Goal: Task Accomplishment & Management: Use online tool/utility

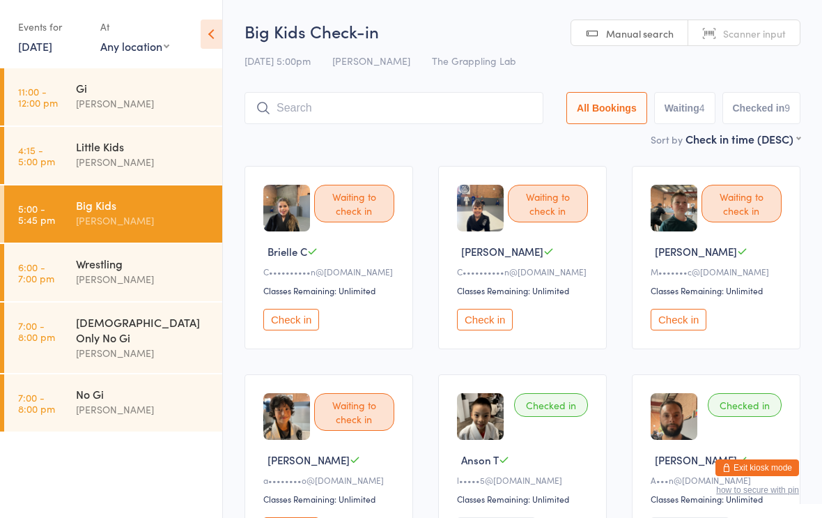
click at [365, 420] on div "Waiting to check in" at bounding box center [354, 412] width 80 height 38
click at [374, 417] on div "Waiting to check in" at bounding box center [354, 412] width 80 height 38
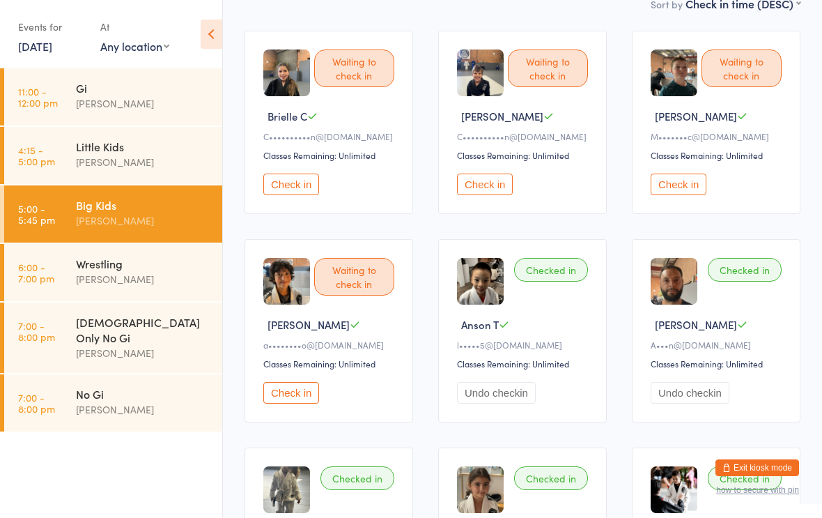
scroll to position [139, 0]
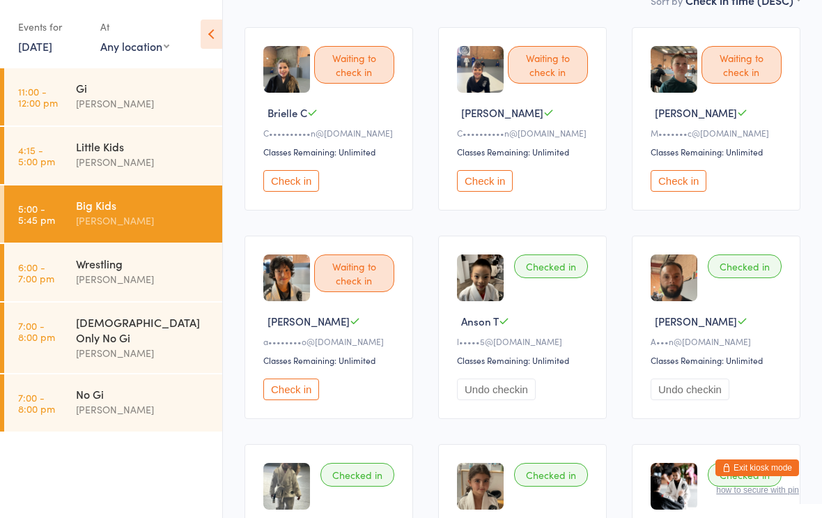
click at [307, 400] on button "Check in" at bounding box center [291, 389] width 56 height 22
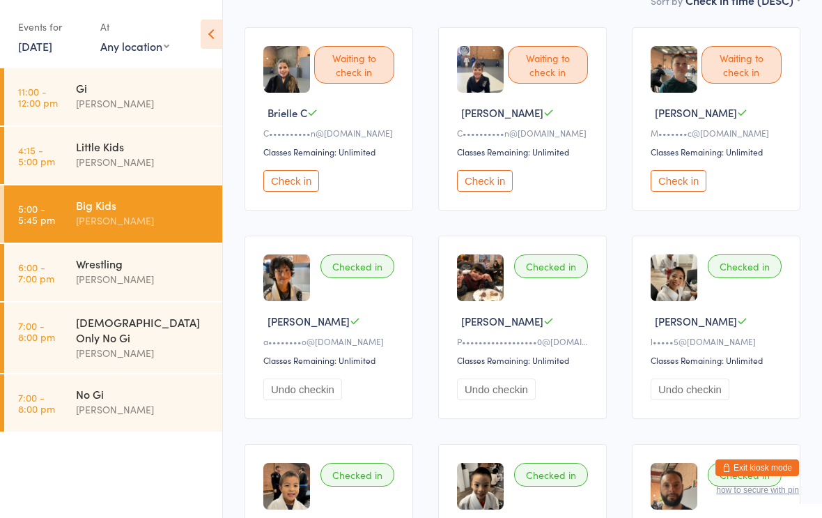
click at [91, 199] on div "Big Kids" at bounding box center [143, 204] width 134 height 15
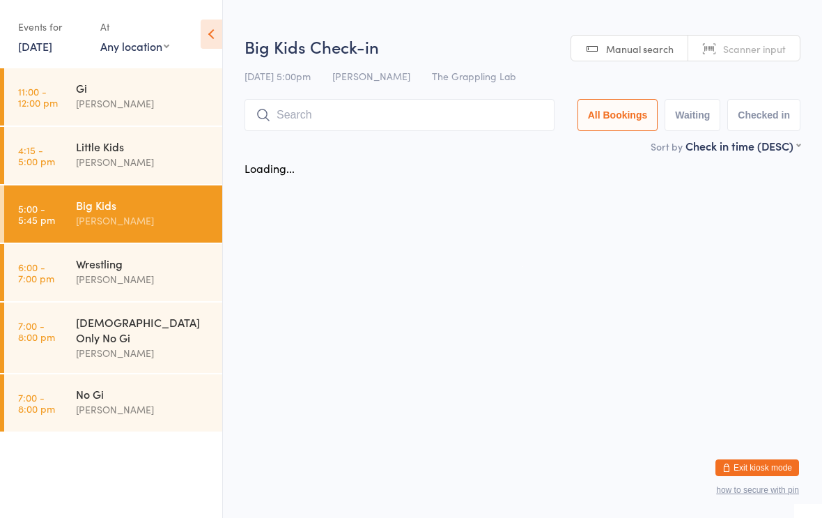
scroll to position [0, 0]
click at [346, 120] on input "search" at bounding box center [399, 115] width 310 height 32
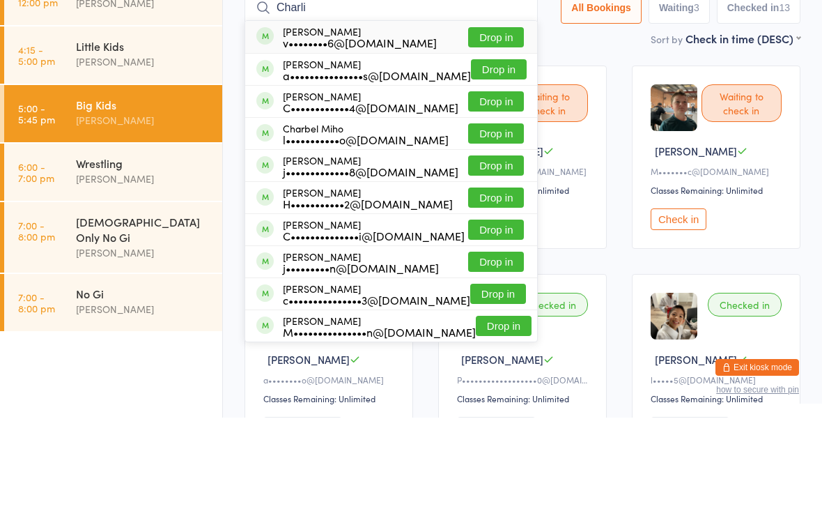
type input "Charli"
click at [476, 127] on button "Drop in" at bounding box center [496, 137] width 56 height 20
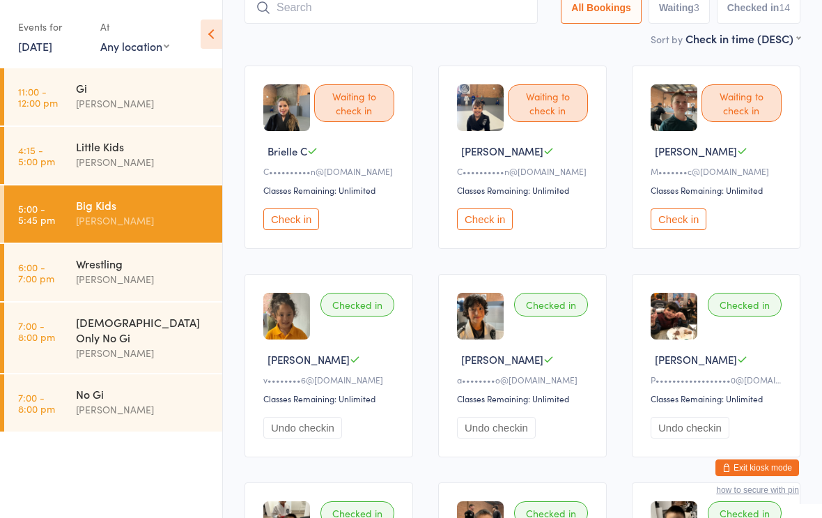
scroll to position [100, 0]
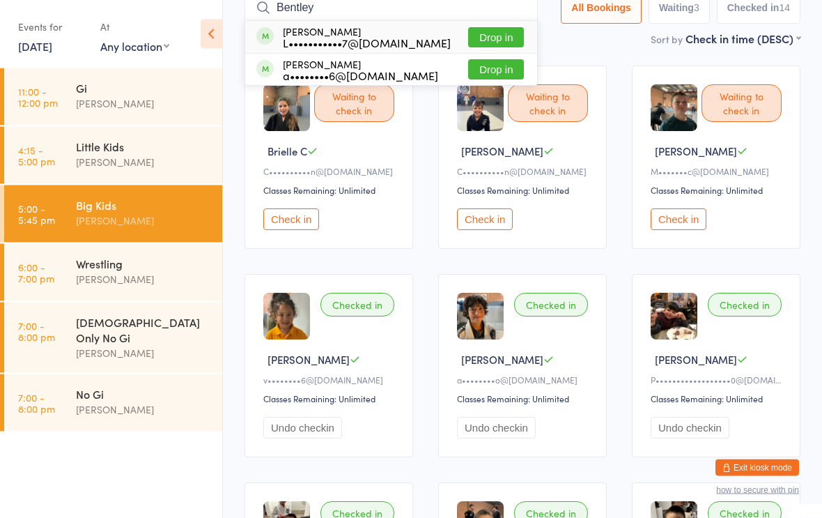
type input "Bentley"
click at [501, 36] on button "Drop in" at bounding box center [496, 38] width 56 height 20
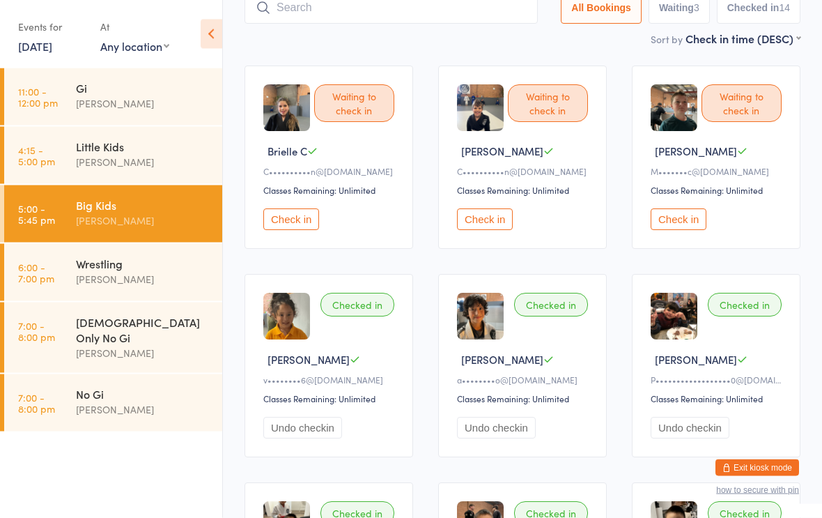
scroll to position [100, 0]
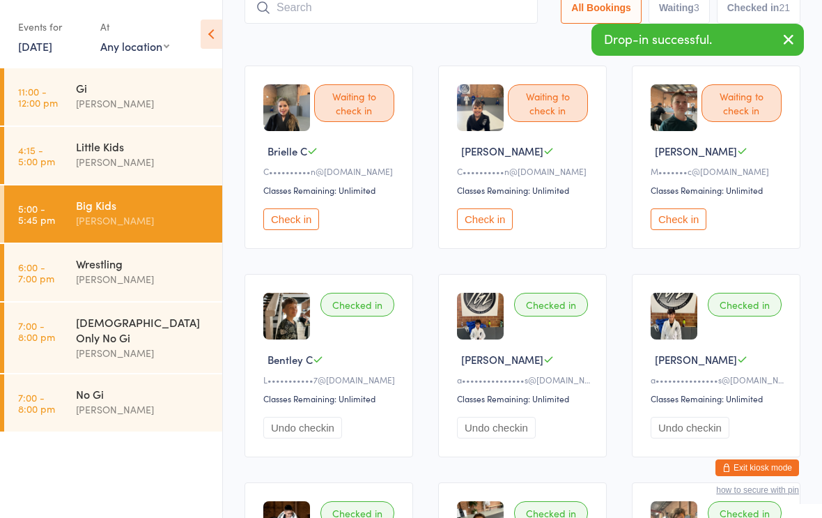
click at [459, 20] on input "search" at bounding box center [390, 8] width 293 height 32
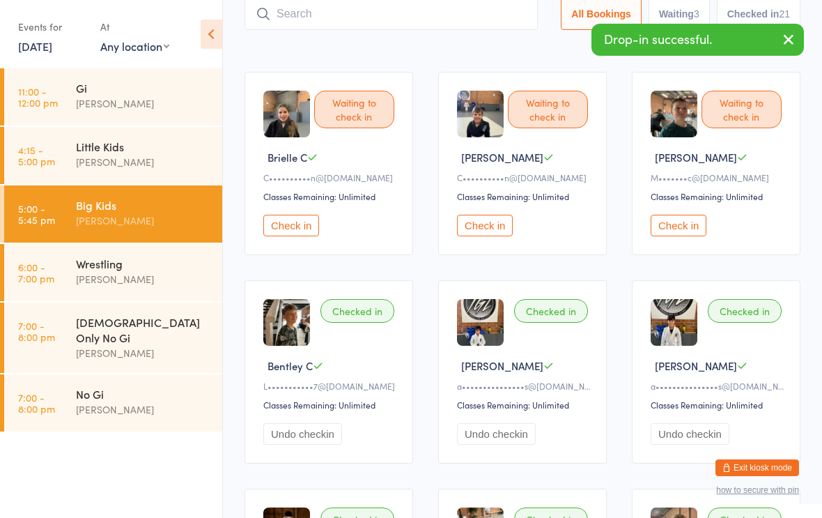
scroll to position [93, 0]
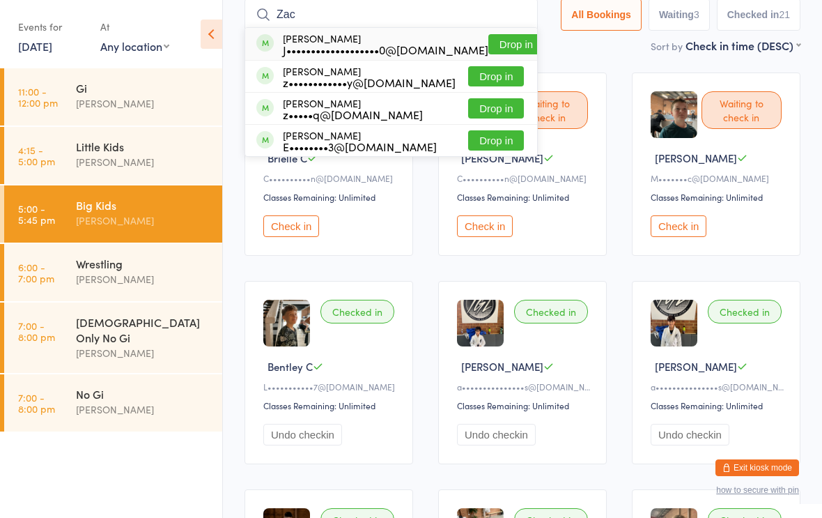
type input "Zac"
click at [494, 49] on button "Drop in" at bounding box center [516, 44] width 56 height 20
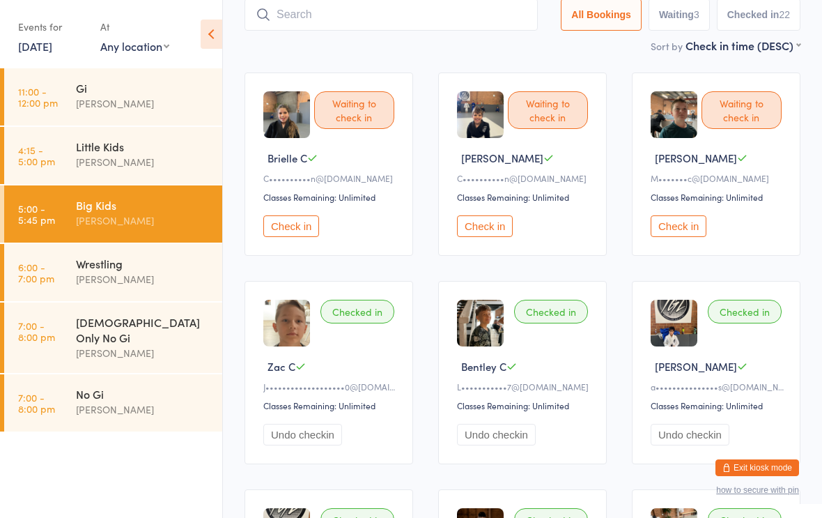
click at [437, 20] on input "search" at bounding box center [390, 15] width 293 height 32
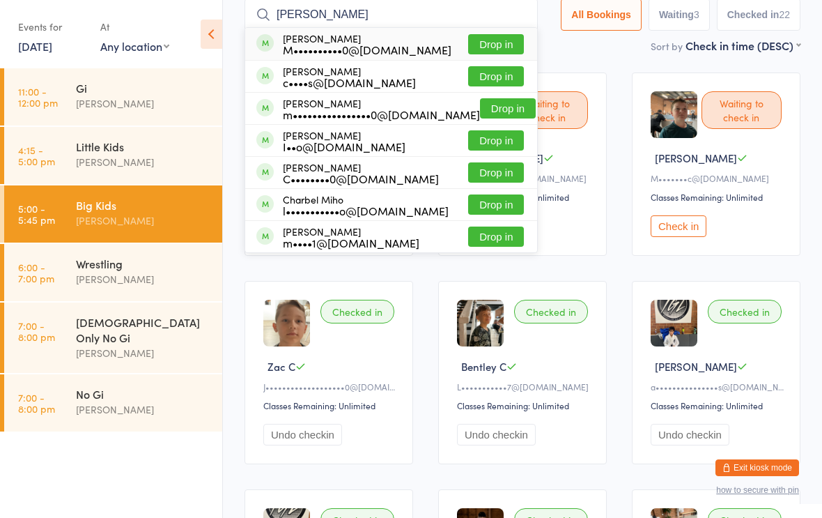
type input "[PERSON_NAME]"
click at [484, 171] on button "Drop in" at bounding box center [496, 172] width 56 height 20
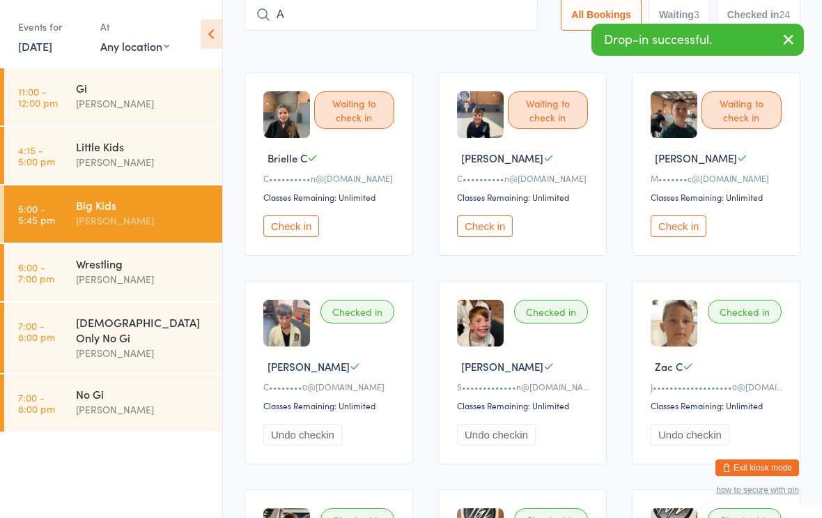
type input "A"
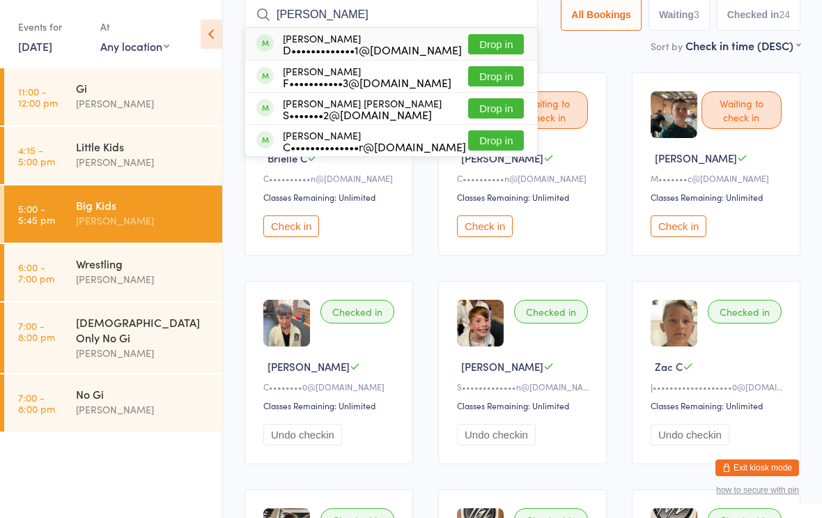
type input "[PERSON_NAME]"
click at [338, 61] on li "[PERSON_NAME] Nnano F•••••••••••3@[DOMAIN_NAME] Drop in" at bounding box center [391, 76] width 292 height 32
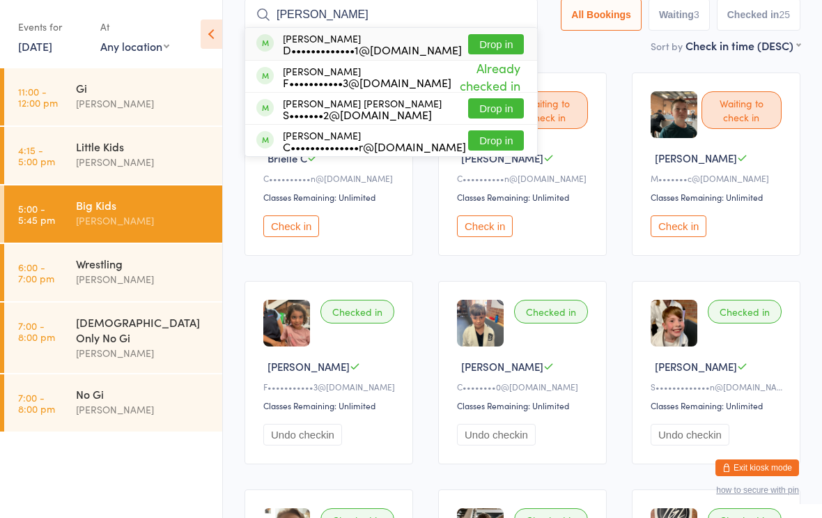
type input "[PERSON_NAME]"
click at [485, 51] on button "Drop in" at bounding box center [496, 44] width 56 height 20
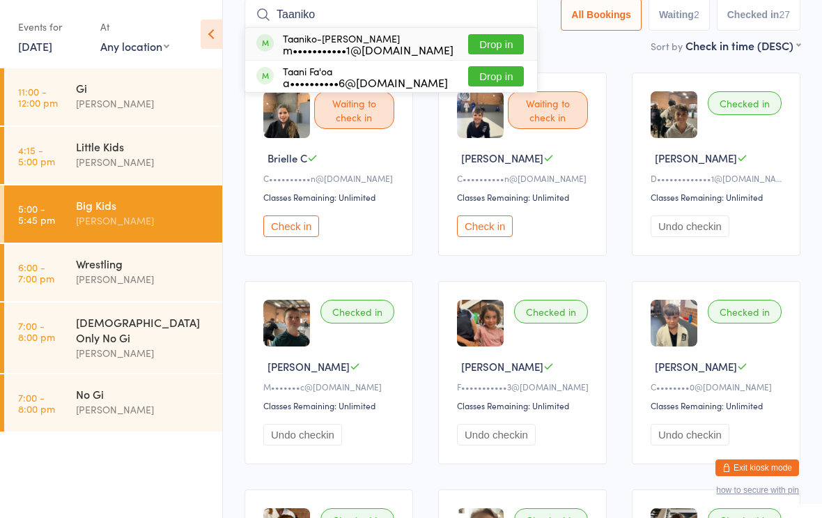
type input "Taaniko"
click at [388, 38] on div "Taaniko-[PERSON_NAME] m•••••••••••1@[DOMAIN_NAME]" at bounding box center [368, 44] width 171 height 22
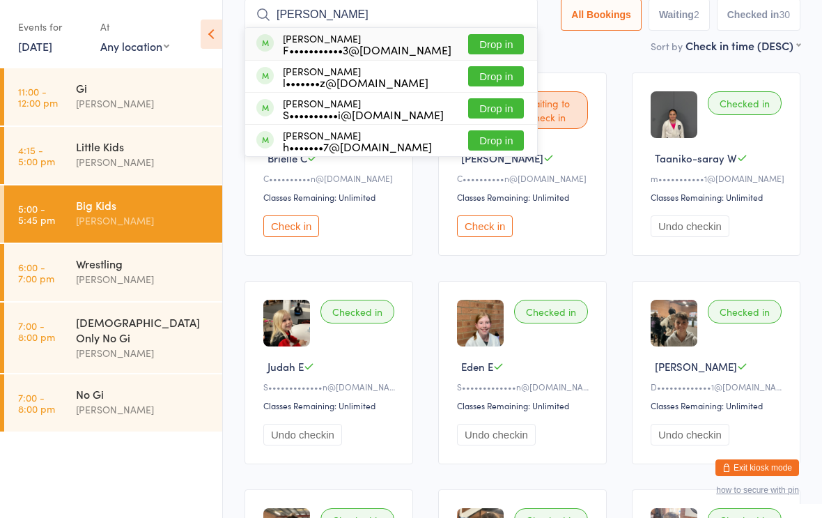
type input "[PERSON_NAME]"
click at [480, 107] on button "Drop in" at bounding box center [496, 108] width 56 height 20
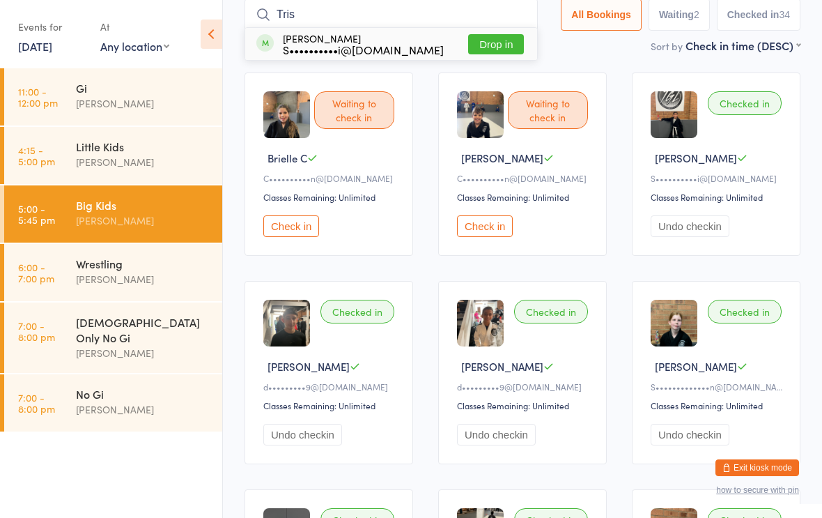
type input "Tris"
click at [489, 44] on button "Drop in" at bounding box center [496, 44] width 56 height 20
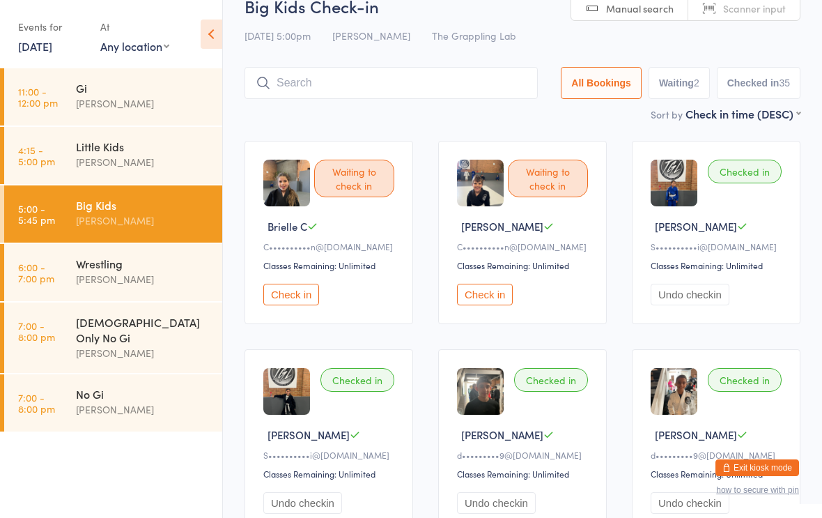
scroll to position [0, 0]
